Goal: Navigation & Orientation: Find specific page/section

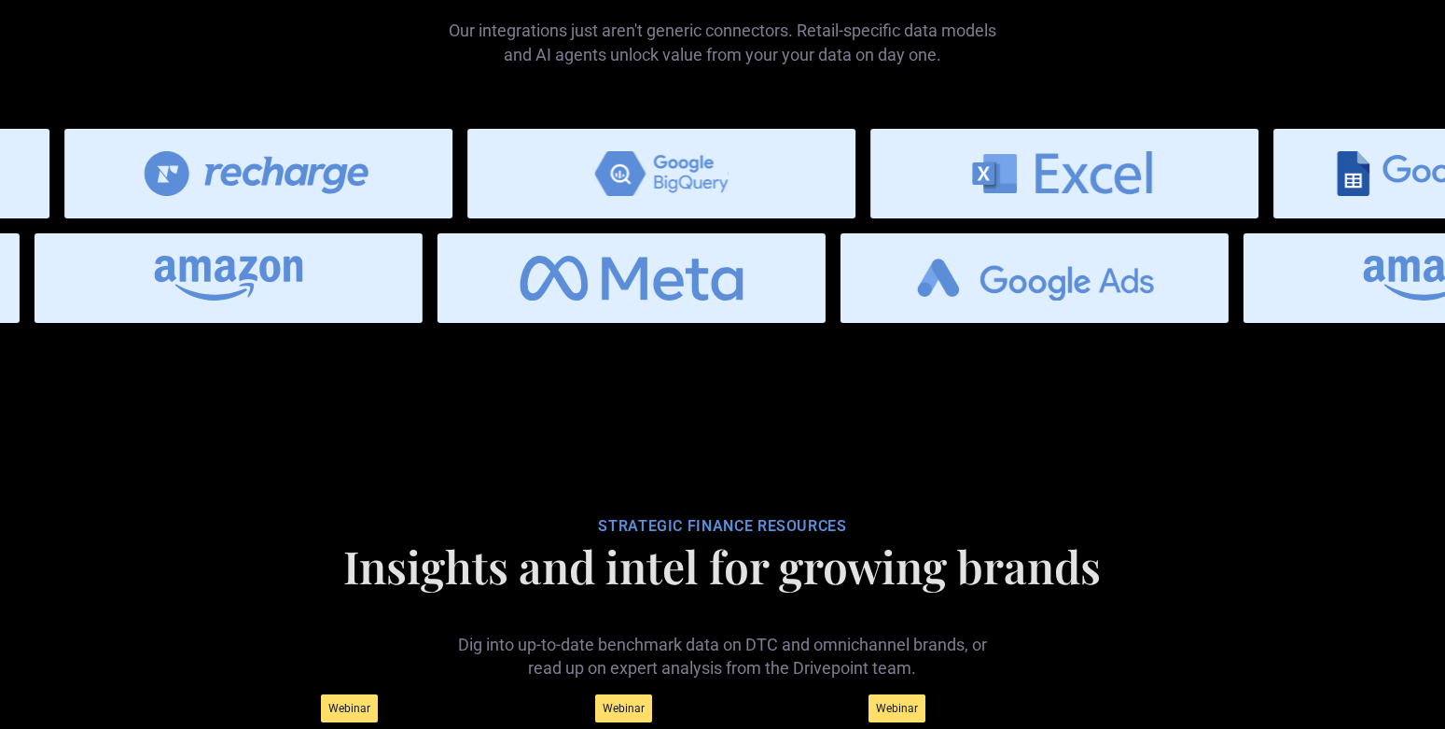
scroll to position [9389, 0]
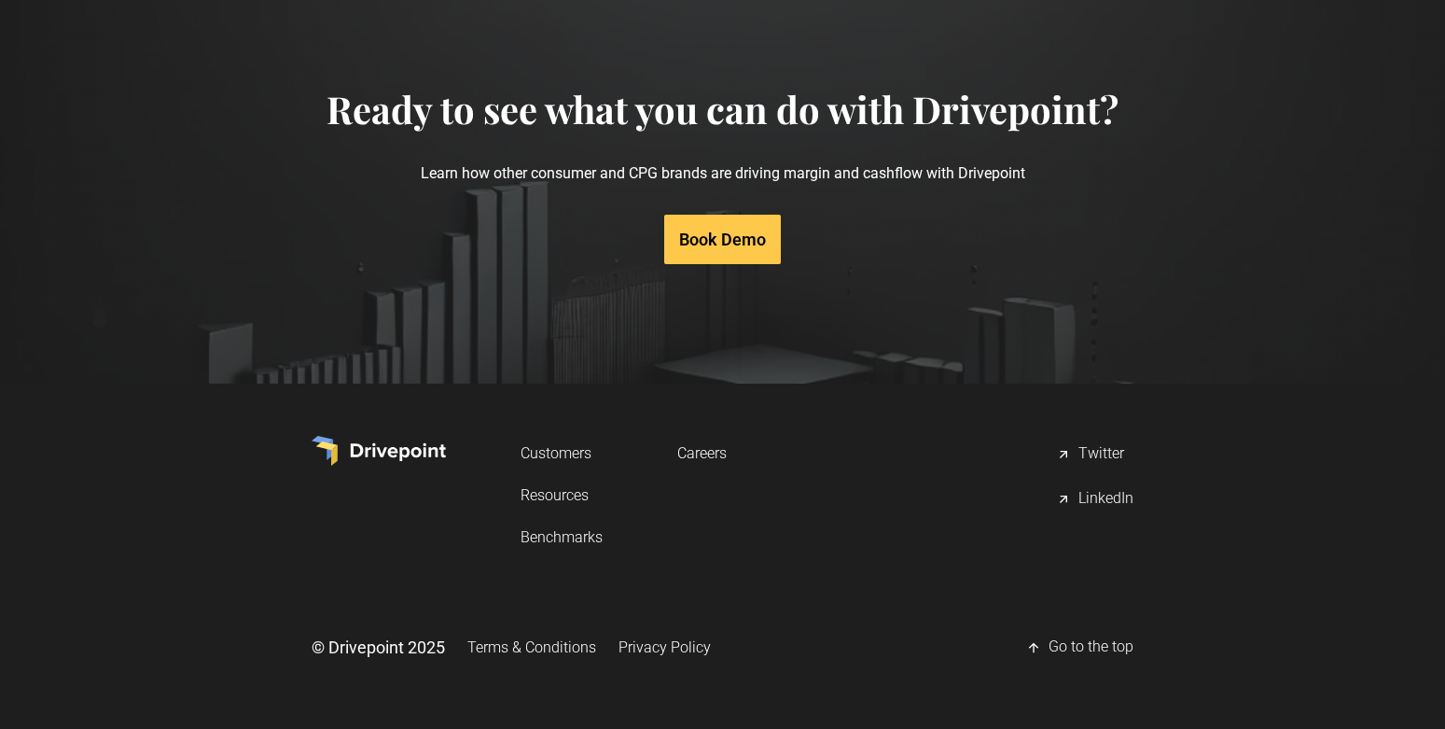
click at [691, 448] on link "Careers" at bounding box center [701, 453] width 49 height 35
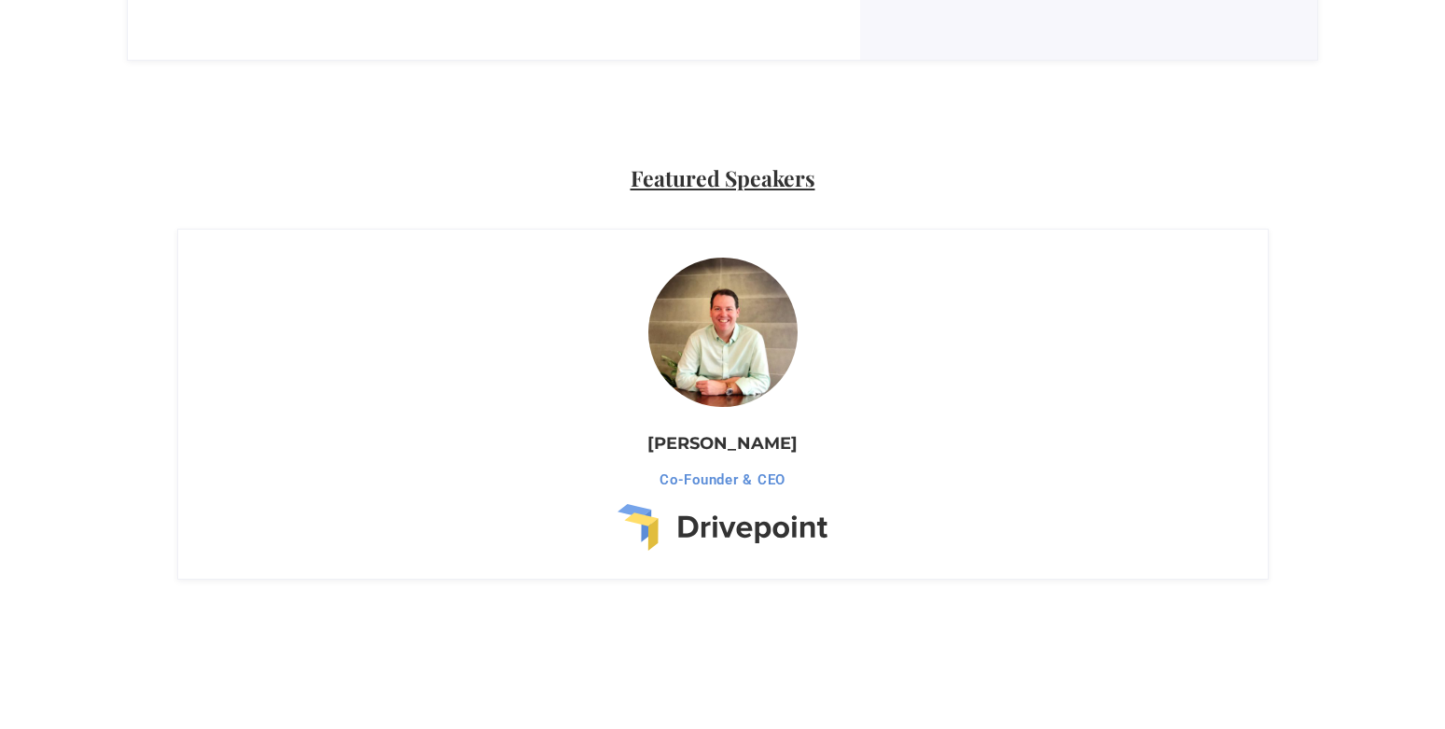
scroll to position [1306, 0]
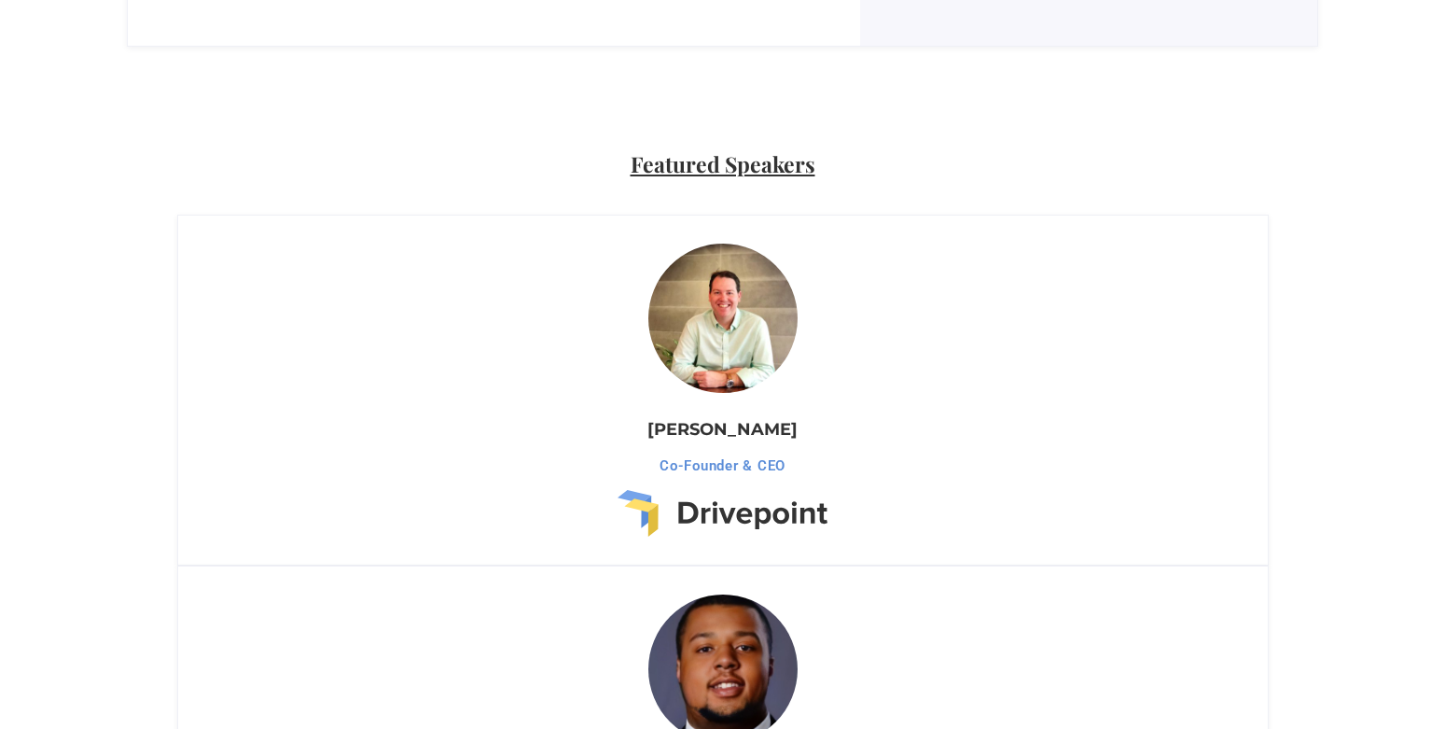
click at [743, 361] on img at bounding box center [723, 318] width 164 height 164
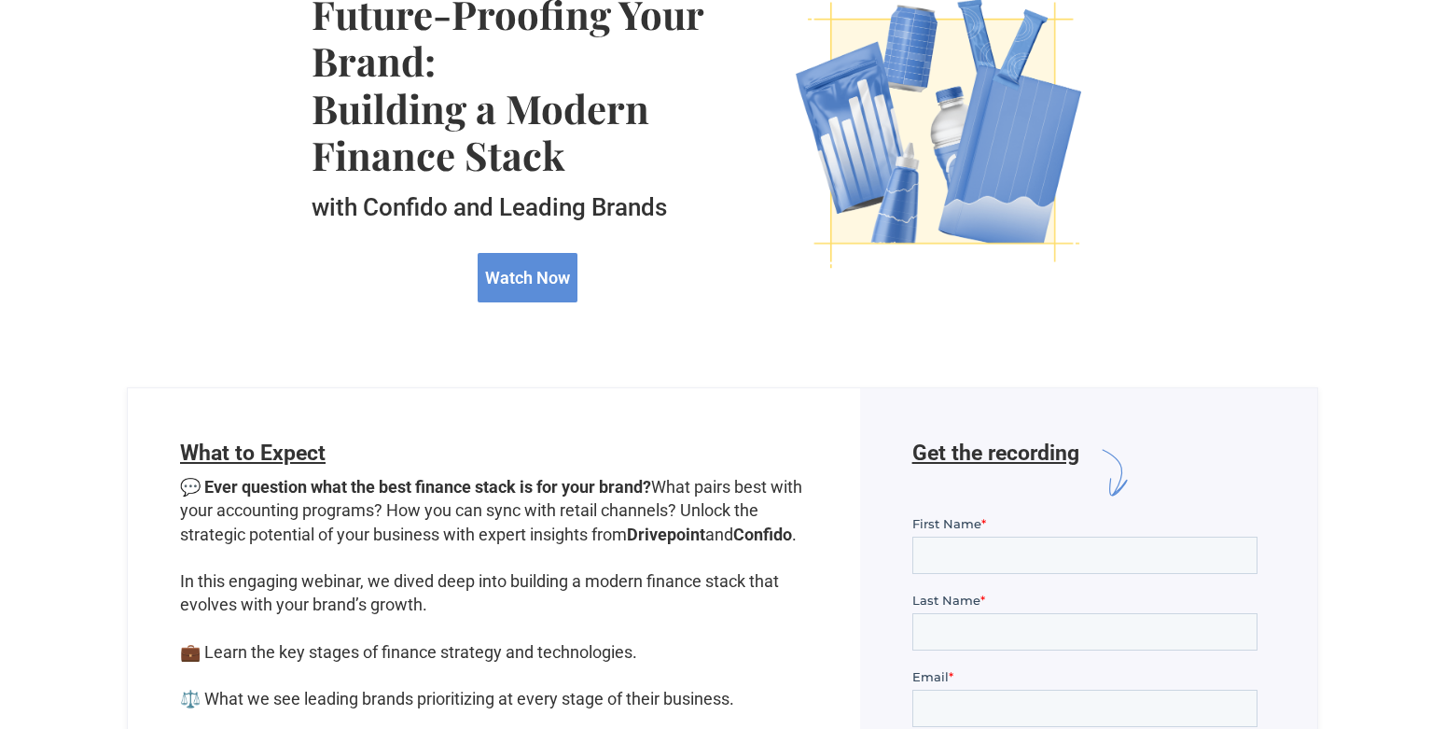
scroll to position [0, 0]
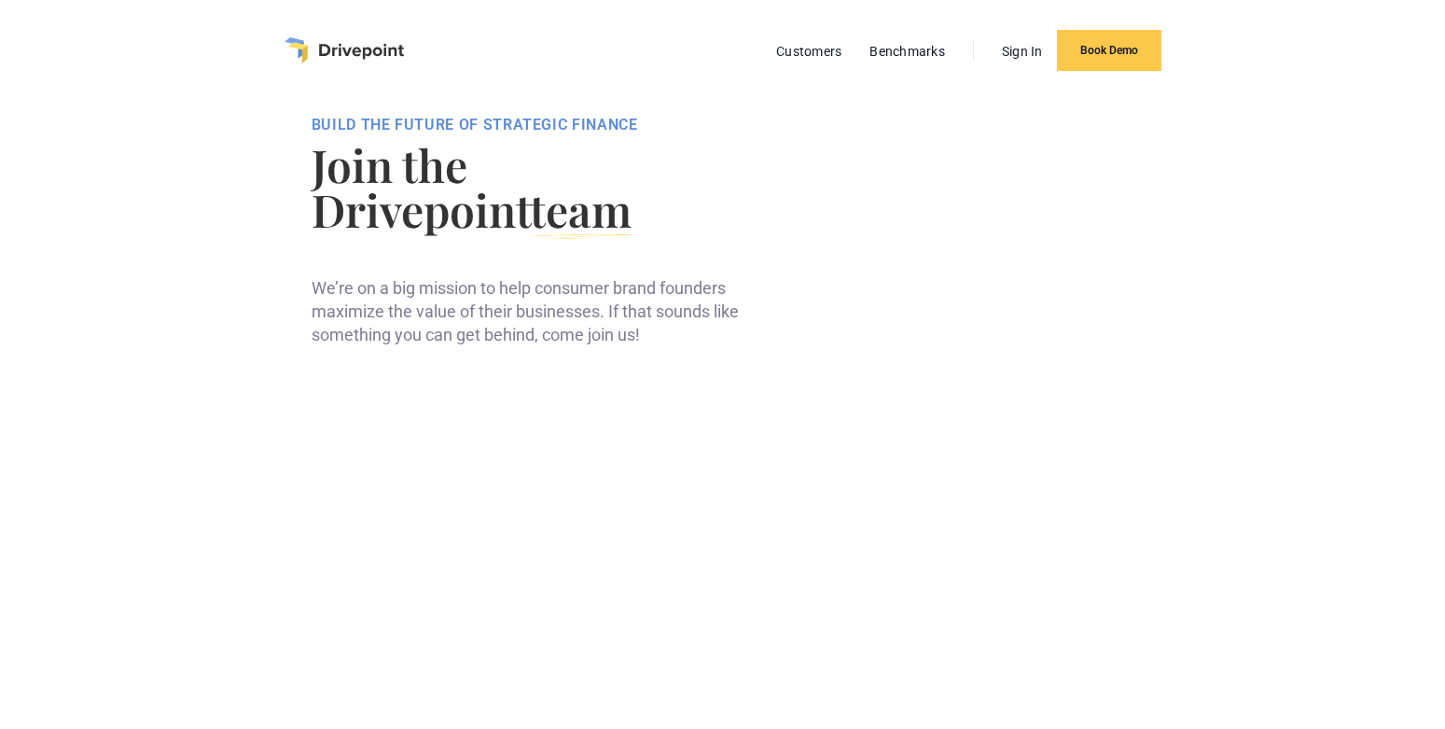
click at [341, 51] on img "home" at bounding box center [344, 50] width 119 height 26
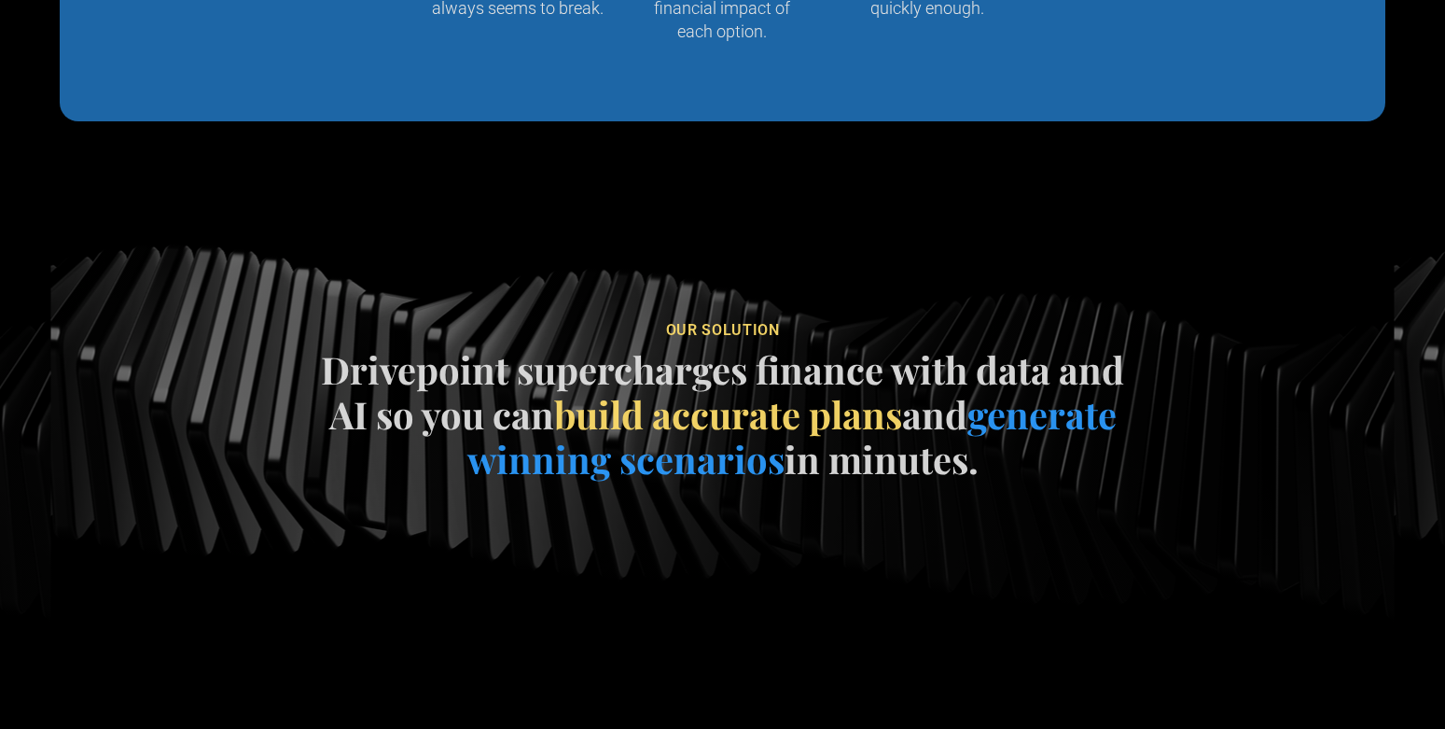
scroll to position [2385, 0]
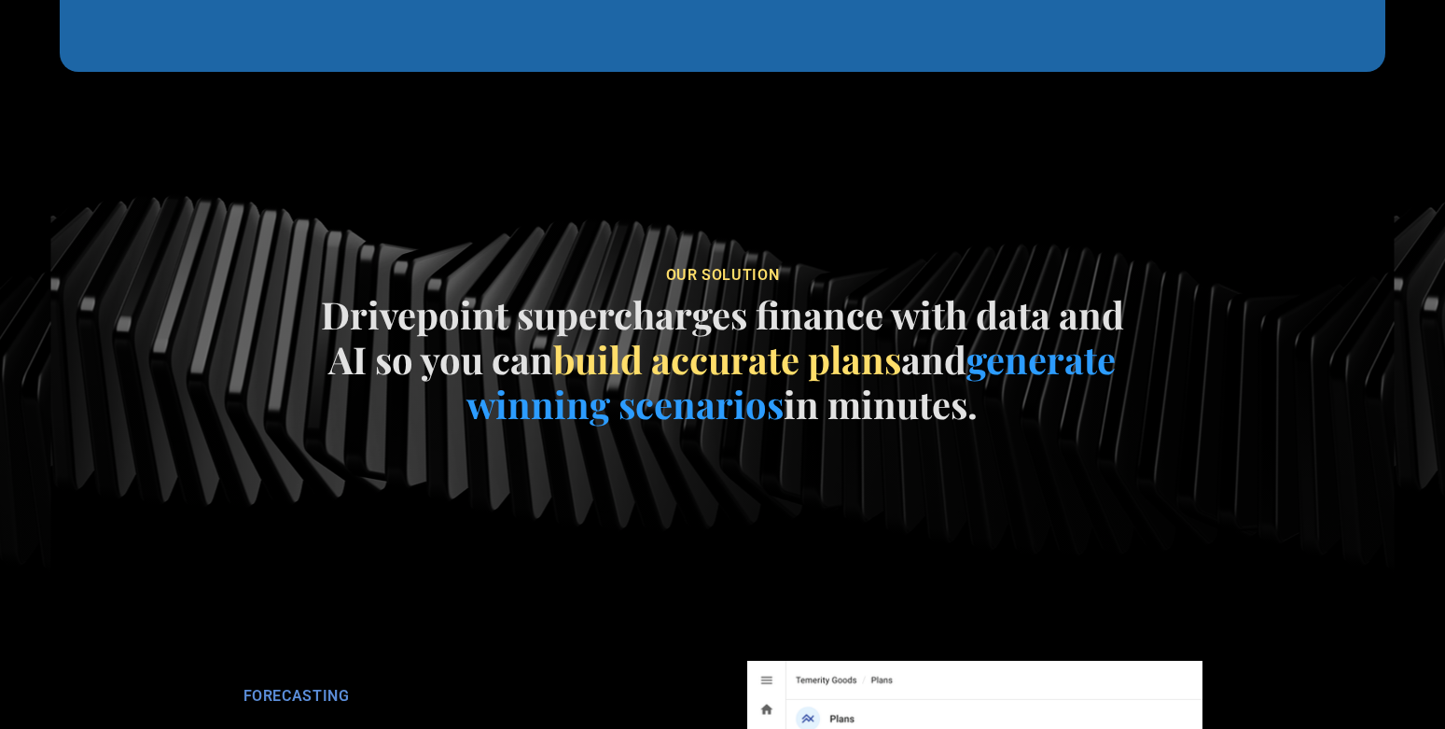
drag, startPoint x: 995, startPoint y: 414, endPoint x: 321, endPoint y: 318, distance: 681.3
click at [321, 318] on h4 "Drivepoint supercharges finance with data and AI so you can build accurate plan…" at bounding box center [723, 359] width 822 height 134
copy h4 "Drivepoint supercharges finance with data and AI so you can build accurate plan…"
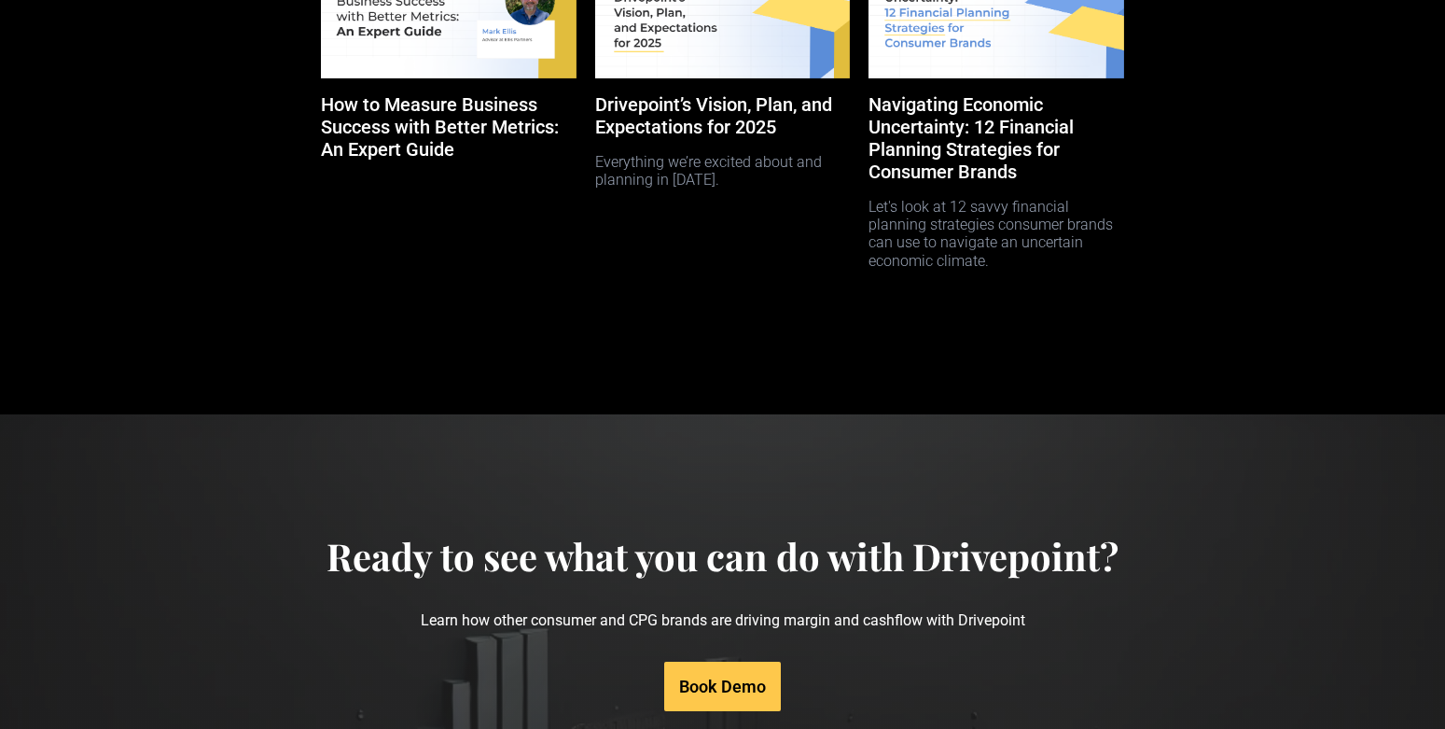
scroll to position [8822, 0]
